Goal: Transaction & Acquisition: Obtain resource

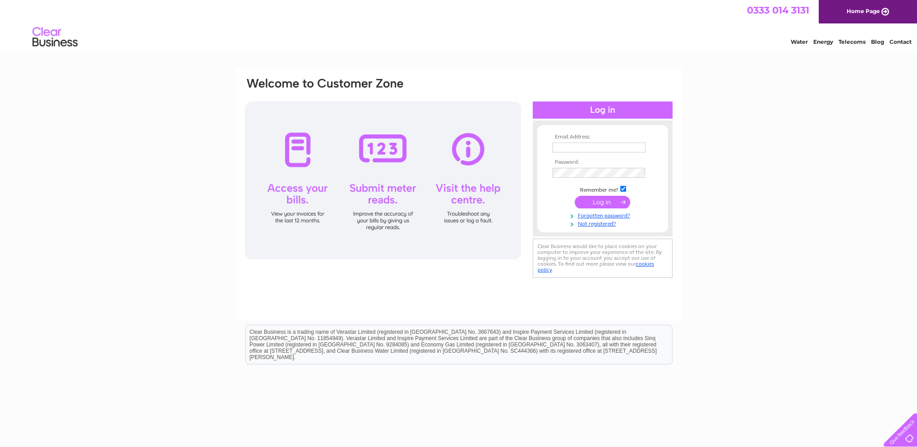
type input "susieb@duncanandtodd.com"
click at [599, 201] on input "submit" at bounding box center [602, 202] width 55 height 13
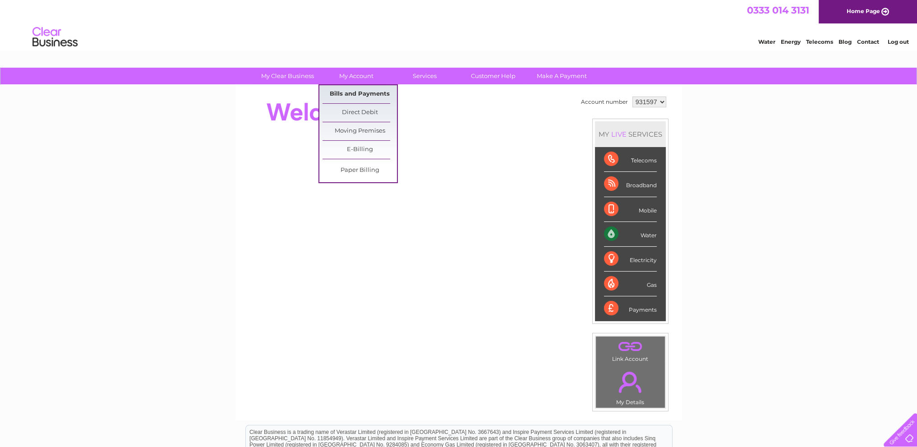
click at [351, 92] on link "Bills and Payments" at bounding box center [360, 94] width 74 height 18
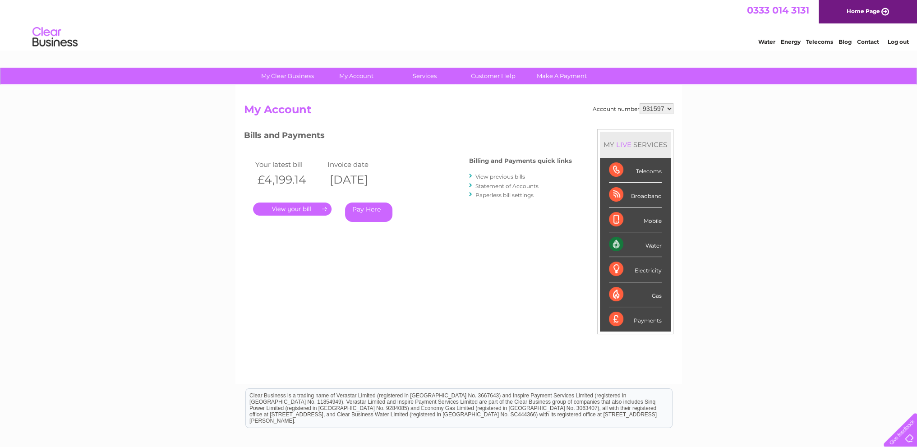
click at [667, 107] on select "931597 931599 931600" at bounding box center [657, 108] width 34 height 11
select select "931599"
click at [640, 103] on select "931597 931599 931600" at bounding box center [657, 108] width 34 height 11
click at [293, 207] on link "." at bounding box center [292, 209] width 79 height 13
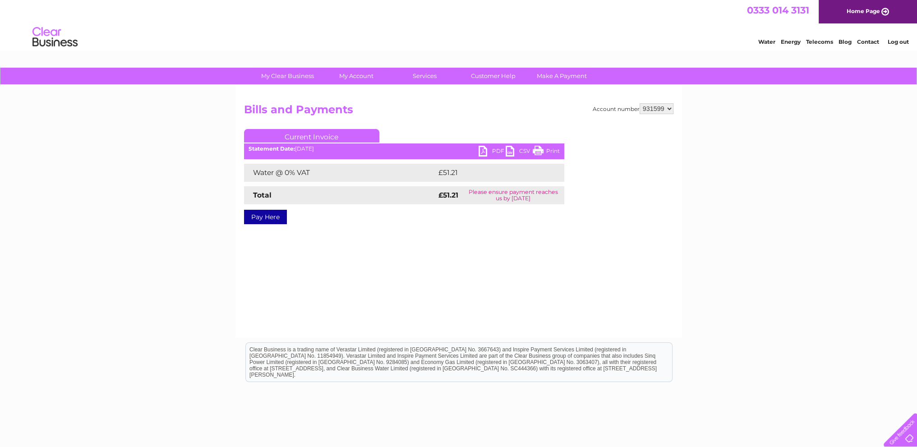
click at [497, 149] on link "PDF" at bounding box center [492, 152] width 27 height 13
click at [670, 106] on select "931597 931599 931600" at bounding box center [657, 108] width 34 height 11
select select "931600"
click at [640, 103] on select "931597 931599 931600" at bounding box center [657, 108] width 34 height 11
click at [668, 106] on select "931597 931599 931600" at bounding box center [657, 108] width 34 height 11
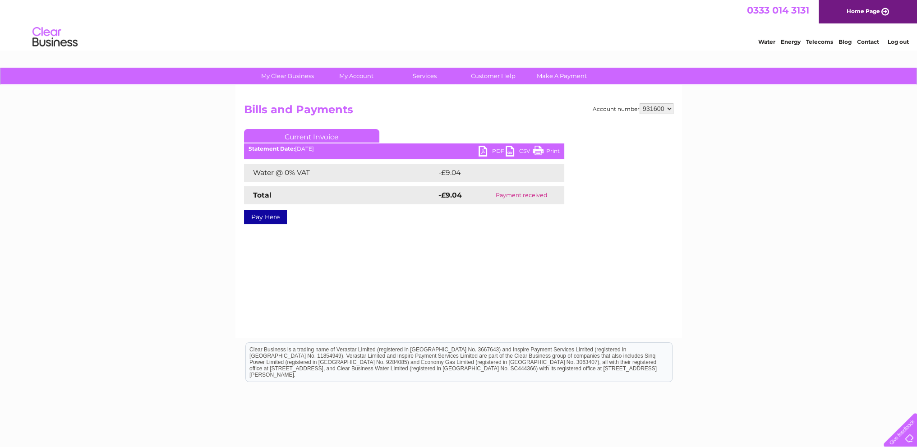
select select "931597"
click at [640, 103] on select "931597 931599 931600" at bounding box center [657, 108] width 34 height 11
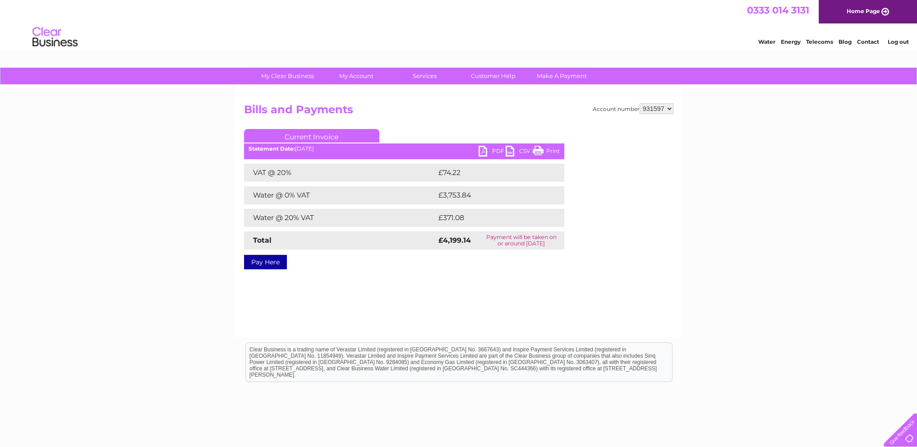
click at [493, 148] on link "PDF" at bounding box center [492, 152] width 27 height 13
